Goal: Find specific page/section: Find specific page/section

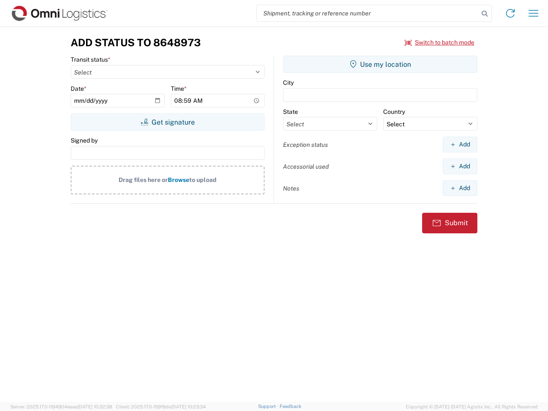
click at [368, 13] on input "search" at bounding box center [368, 13] width 222 height 16
click at [484, 14] on icon at bounding box center [485, 14] width 12 height 12
click at [510, 13] on icon at bounding box center [510, 13] width 14 height 14
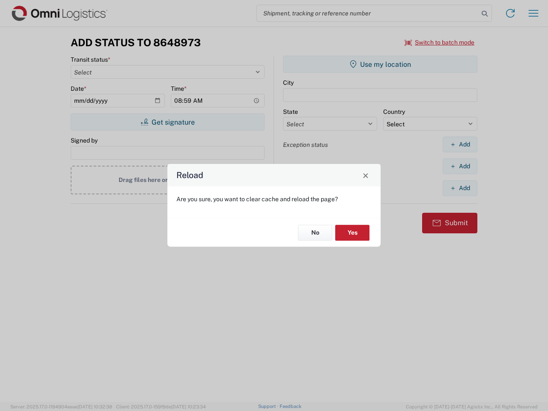
click at [440, 42] on div "Reload Are you sure, you want to clear cache and reload the page? No Yes" at bounding box center [274, 205] width 548 height 411
click at [167, 122] on div "Reload Are you sure, you want to clear cache and reload the page? No Yes" at bounding box center [274, 205] width 548 height 411
click at [380, 64] on div "Reload Are you sure, you want to clear cache and reload the page? No Yes" at bounding box center [274, 205] width 548 height 411
click at [460, 144] on div "Reload Are you sure, you want to clear cache and reload the page? No Yes" at bounding box center [274, 205] width 548 height 411
click at [460, 166] on div "Reload Are you sure, you want to clear cache and reload the page? No Yes" at bounding box center [274, 205] width 548 height 411
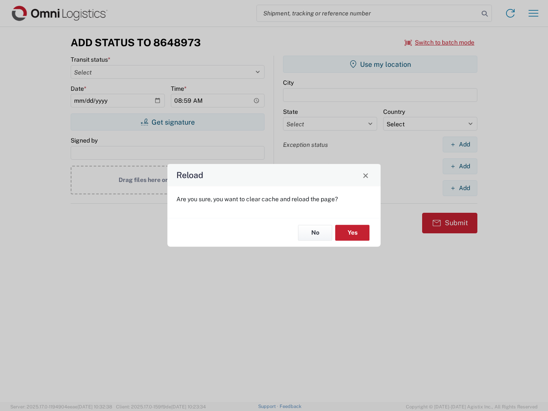
click at [460, 188] on div "Reload Are you sure, you want to clear cache and reload the page? No Yes" at bounding box center [274, 205] width 548 height 411
